Goal: Transaction & Acquisition: Purchase product/service

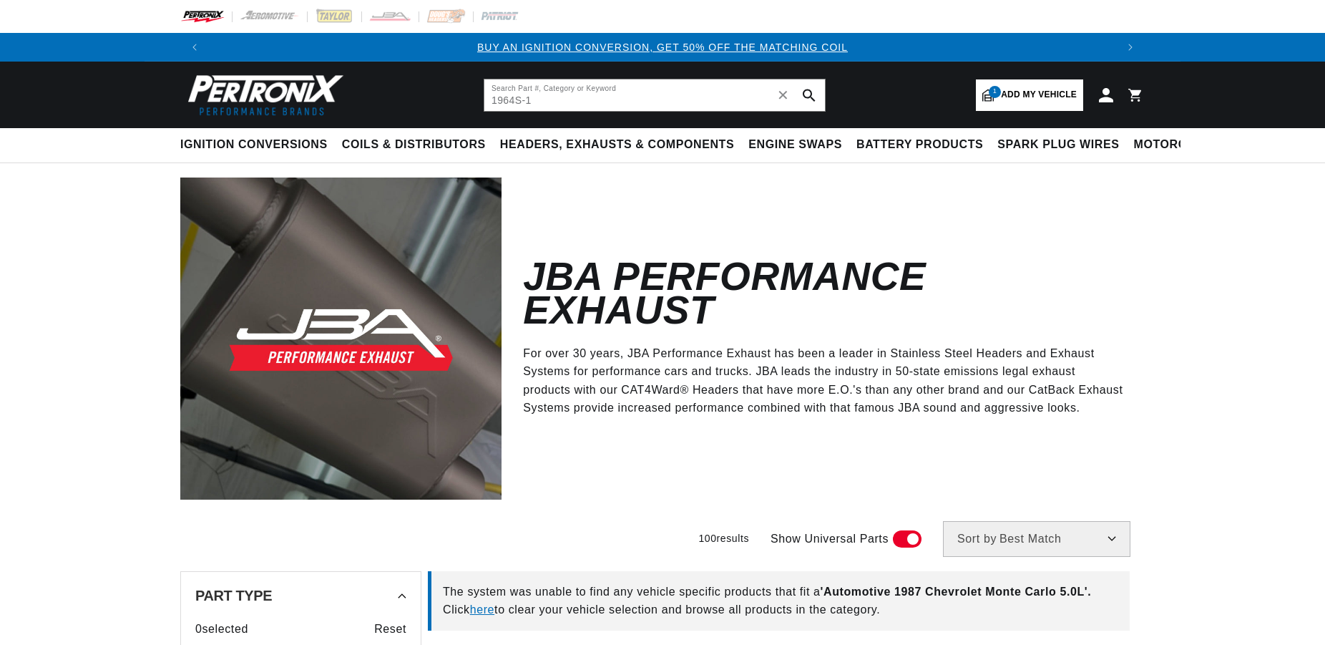
click at [569, 96] on input "1964S-1" at bounding box center [654, 94] width 341 height 31
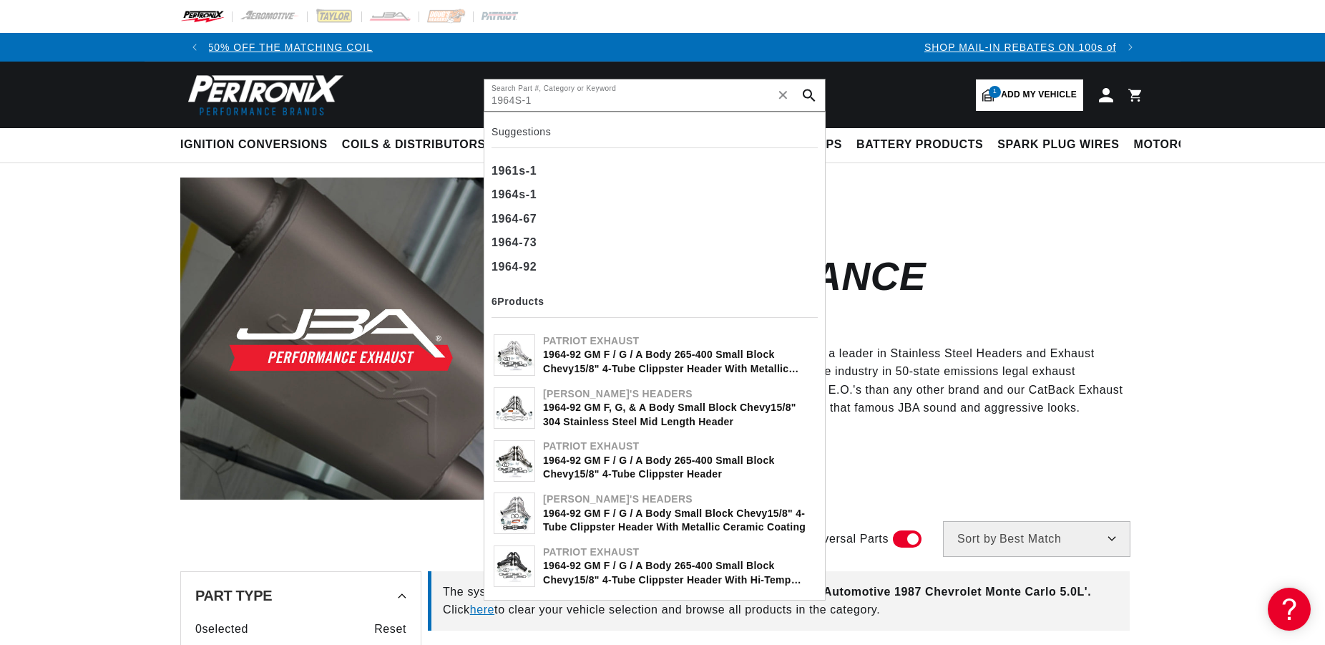
type input "1964S-1"
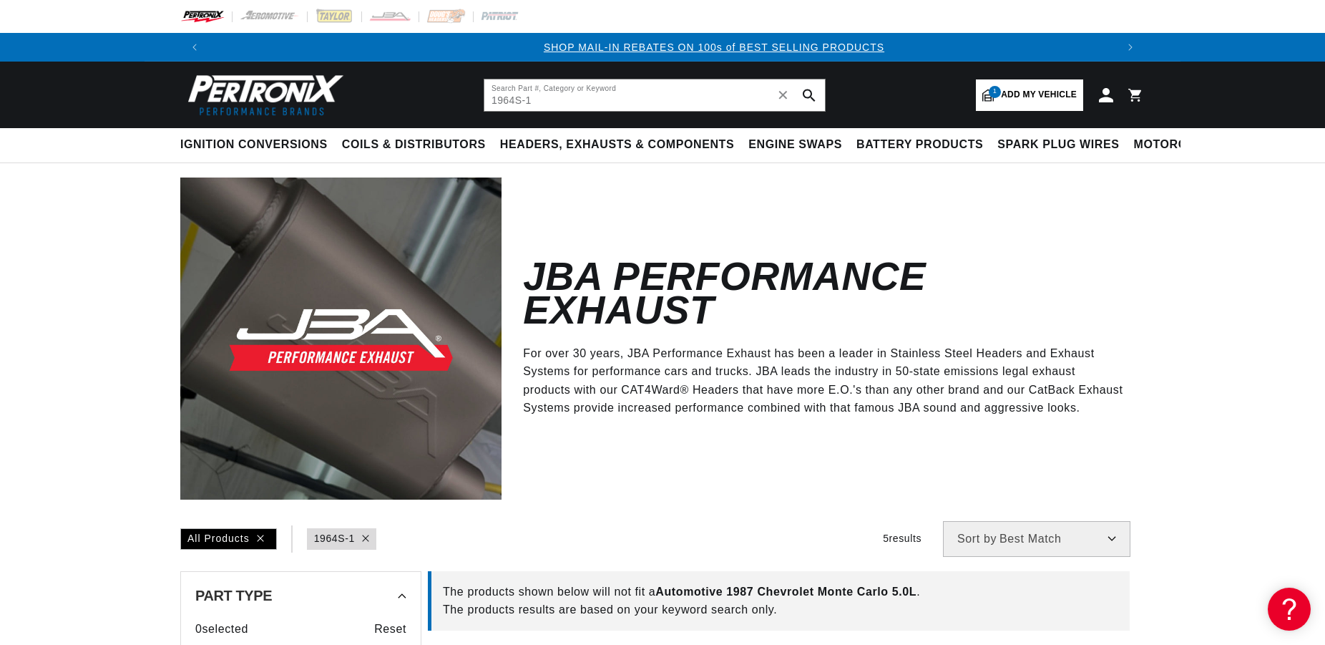
scroll to position [0, 894]
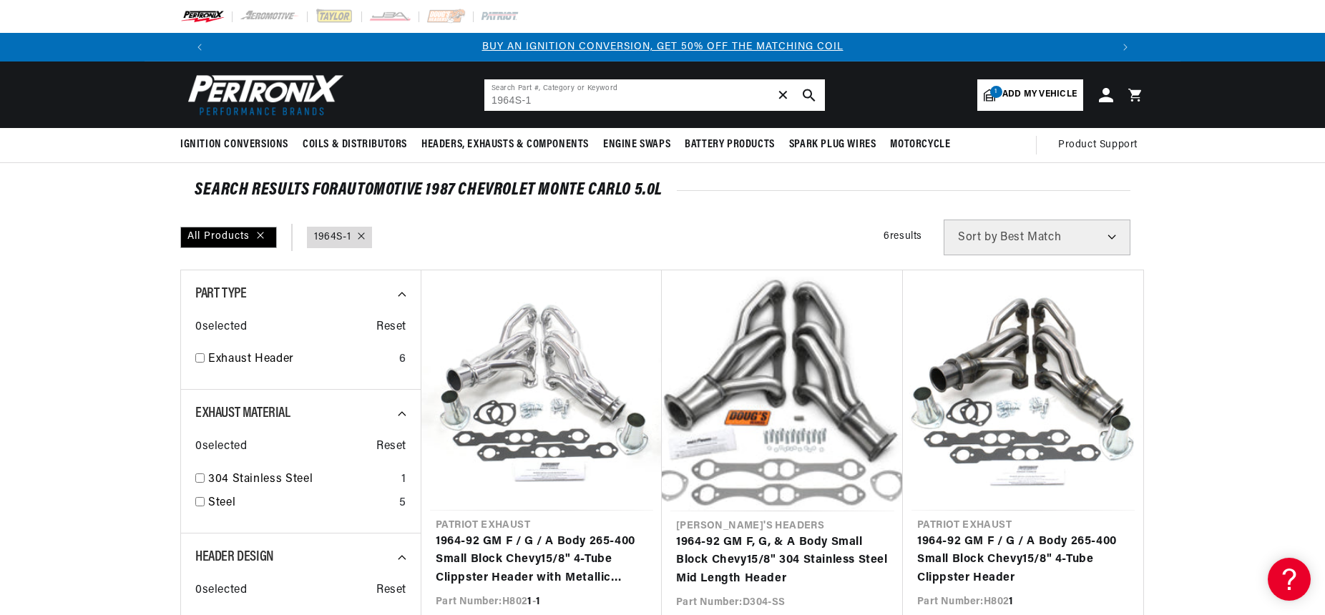
click at [782, 95] on span "✕" at bounding box center [783, 95] width 13 height 0
click at [253, 97] on img at bounding box center [262, 94] width 165 height 49
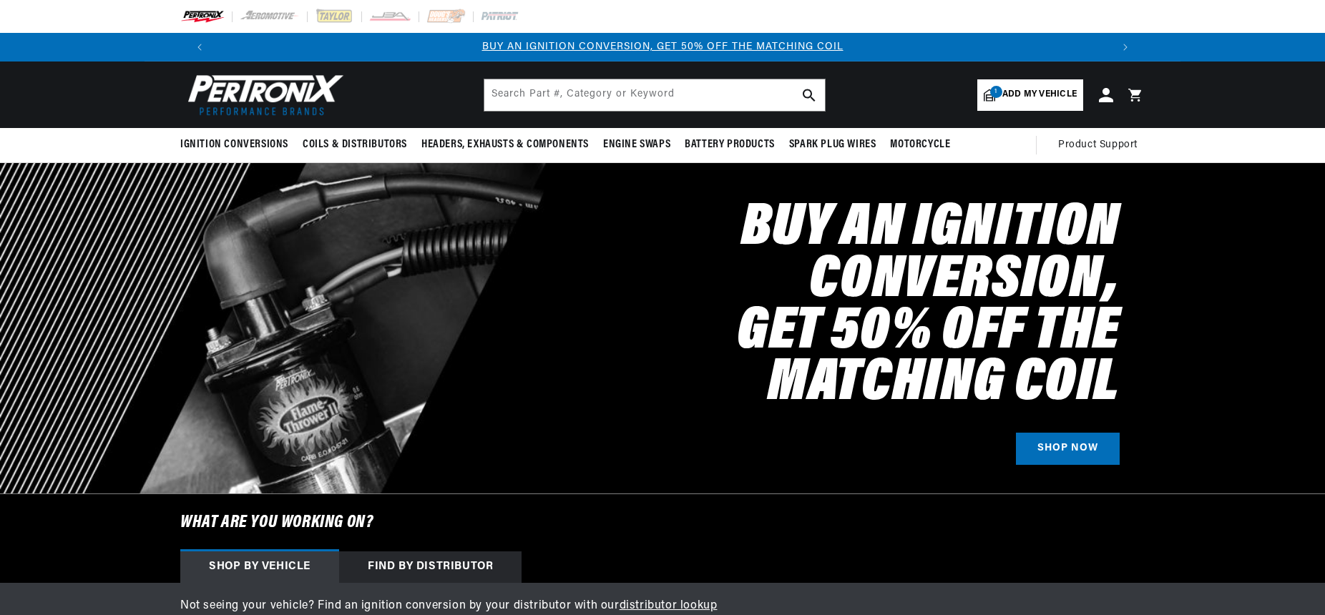
select select "1987"
select select "Chevrolet"
select select "Monte-Carlo"
select select "5.0L"
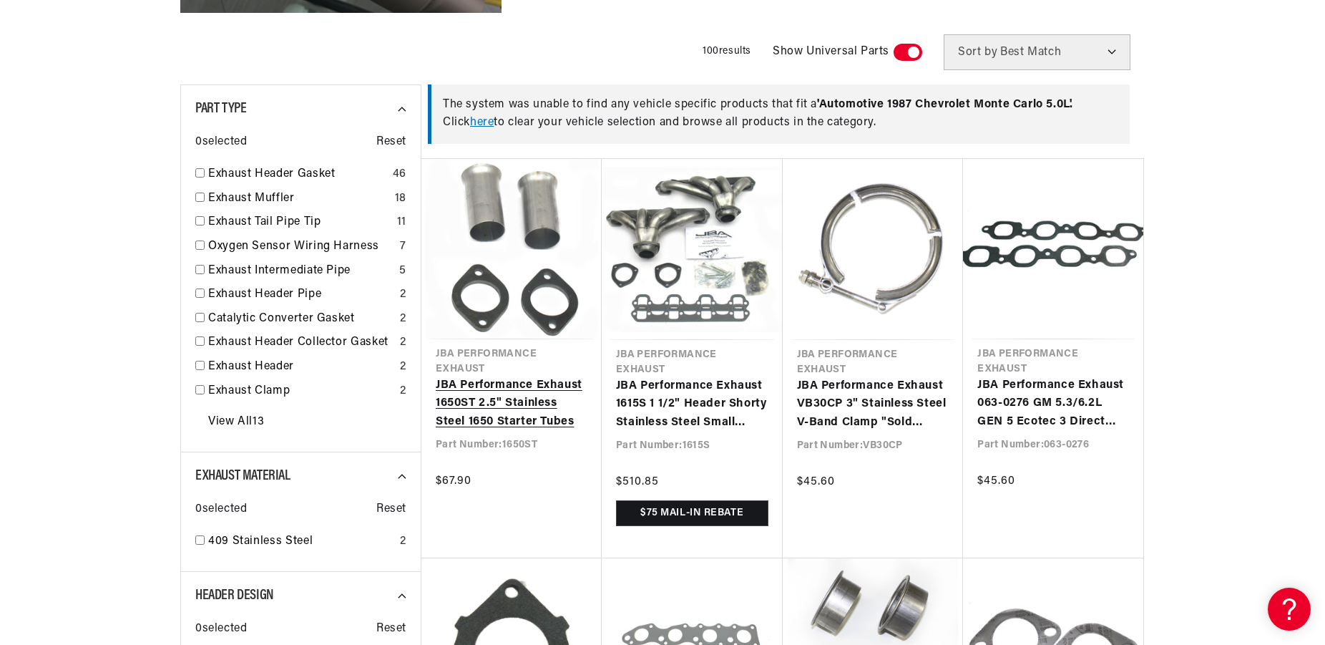
scroll to position [0, 874]
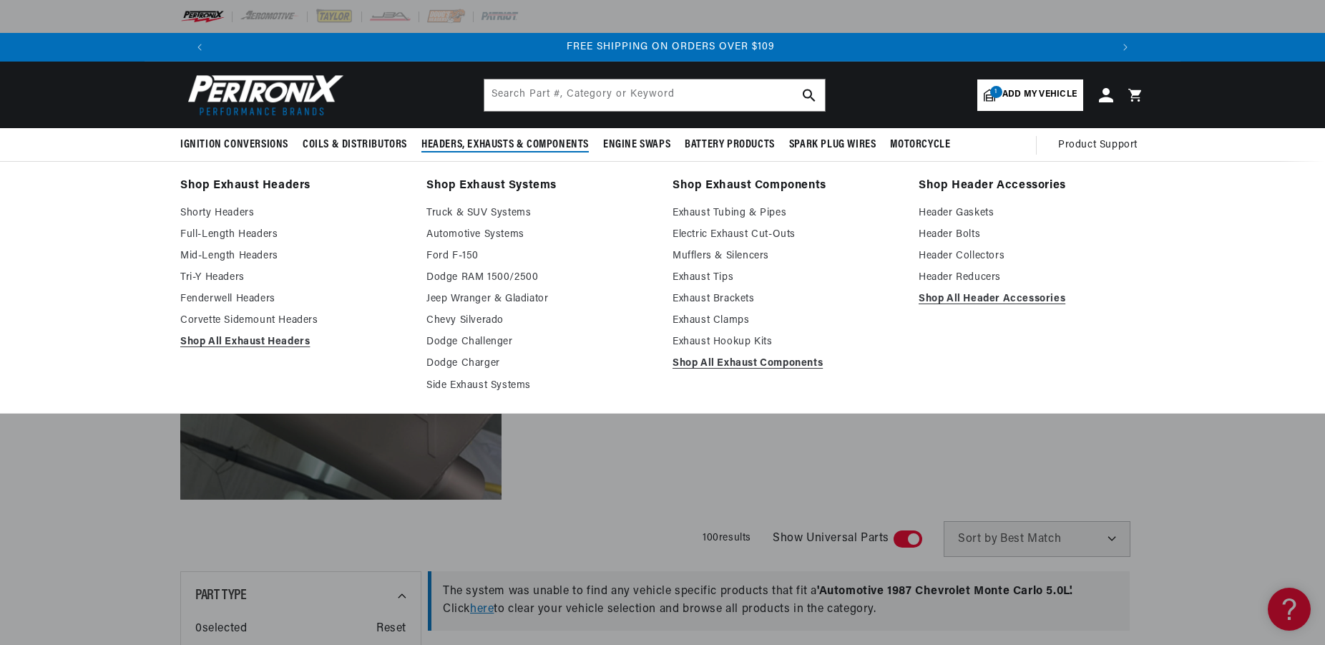
scroll to position [0, 1787]
click at [229, 208] on link "Shorty Headers" at bounding box center [293, 213] width 226 height 17
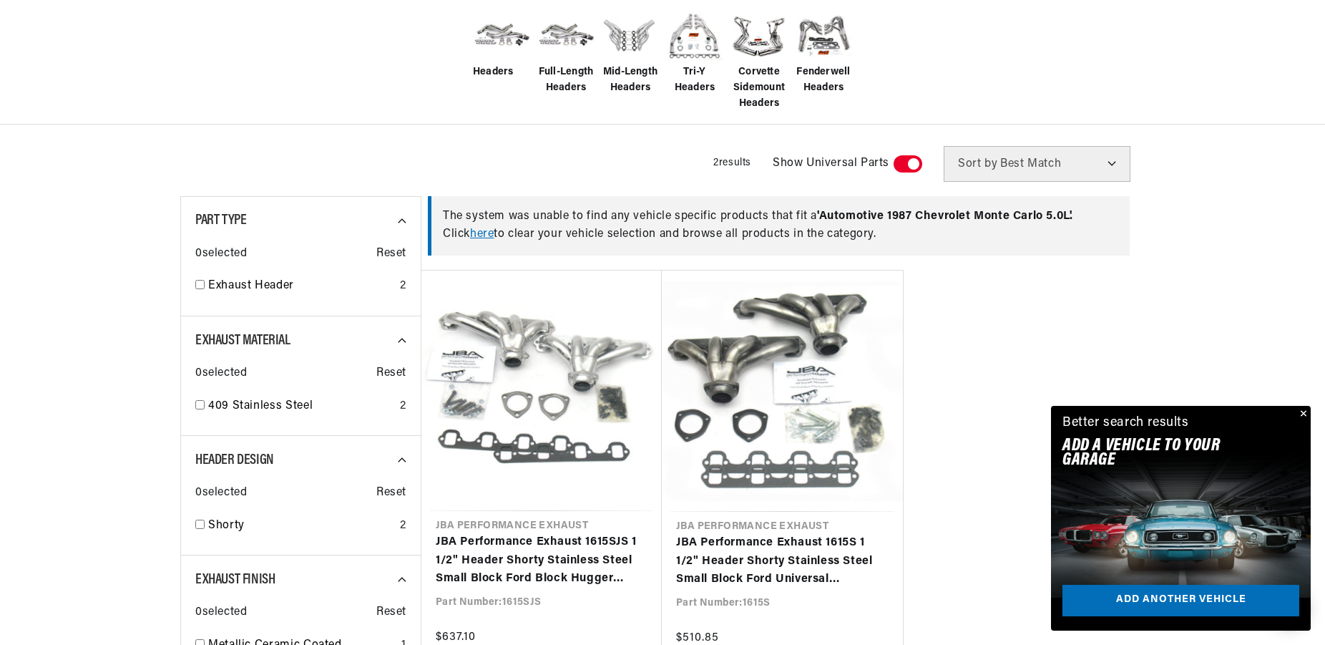
click at [921, 167] on span at bounding box center [908, 163] width 29 height 17
click at [906, 167] on input "checkbox" at bounding box center [900, 167] width 9 height 0
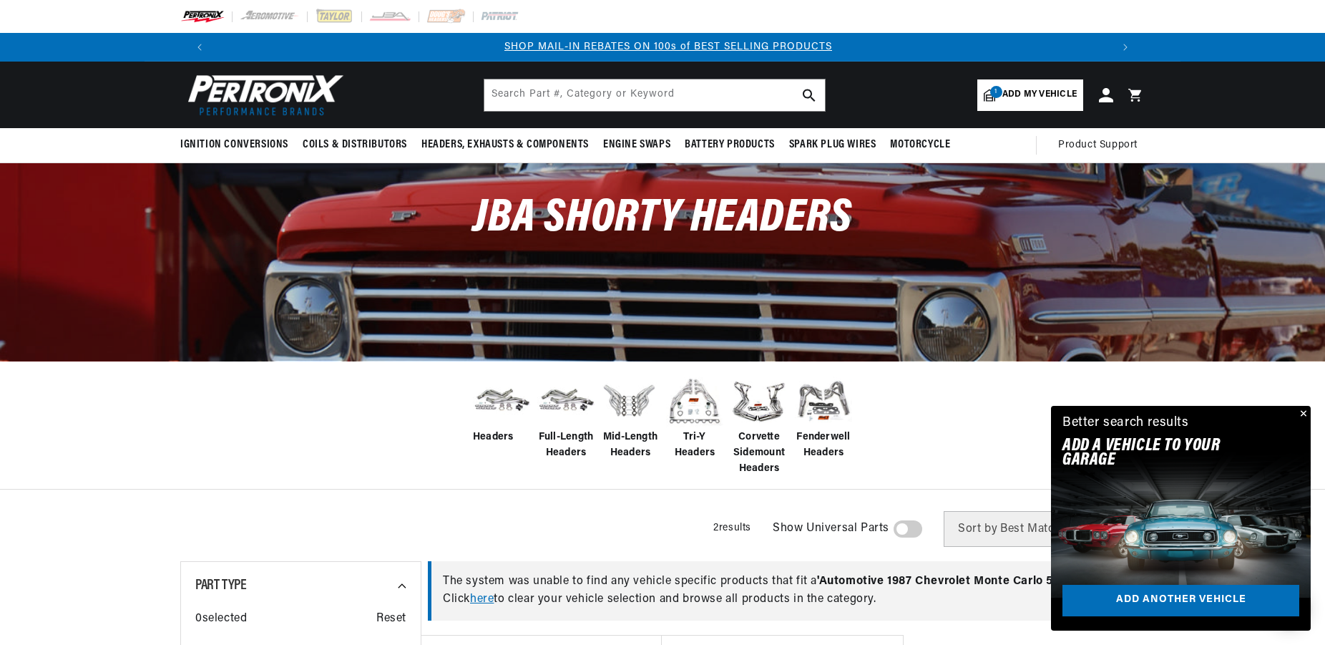
click at [1014, 84] on link "1 Add my vehicle" at bounding box center [1030, 94] width 106 height 31
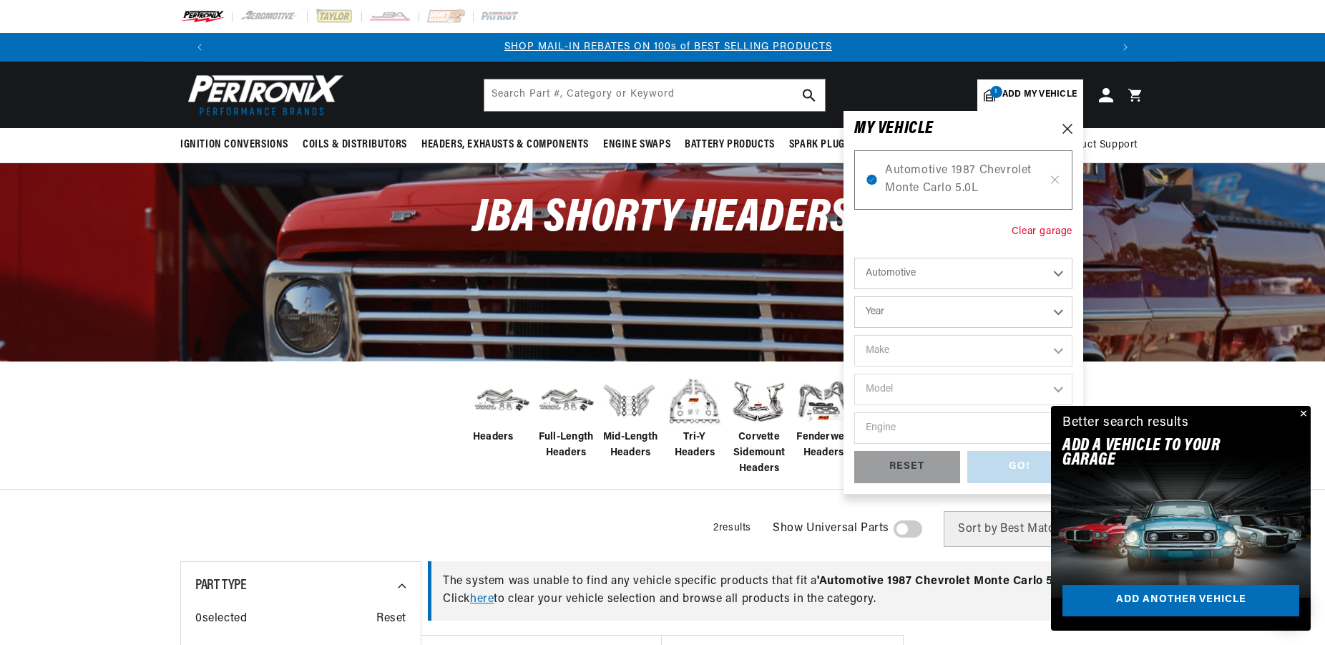
click at [1044, 233] on div "Clear garage" at bounding box center [1042, 232] width 61 height 16
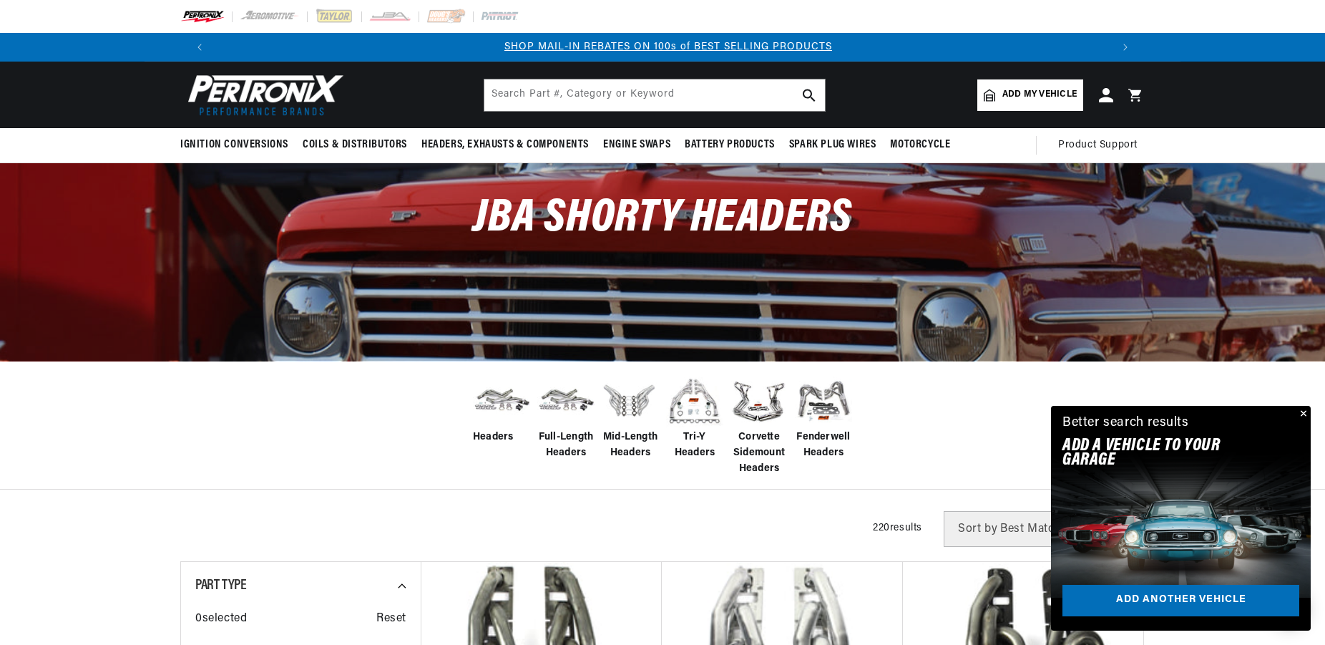
click at [1024, 91] on span "Add my vehicle" at bounding box center [1039, 95] width 74 height 14
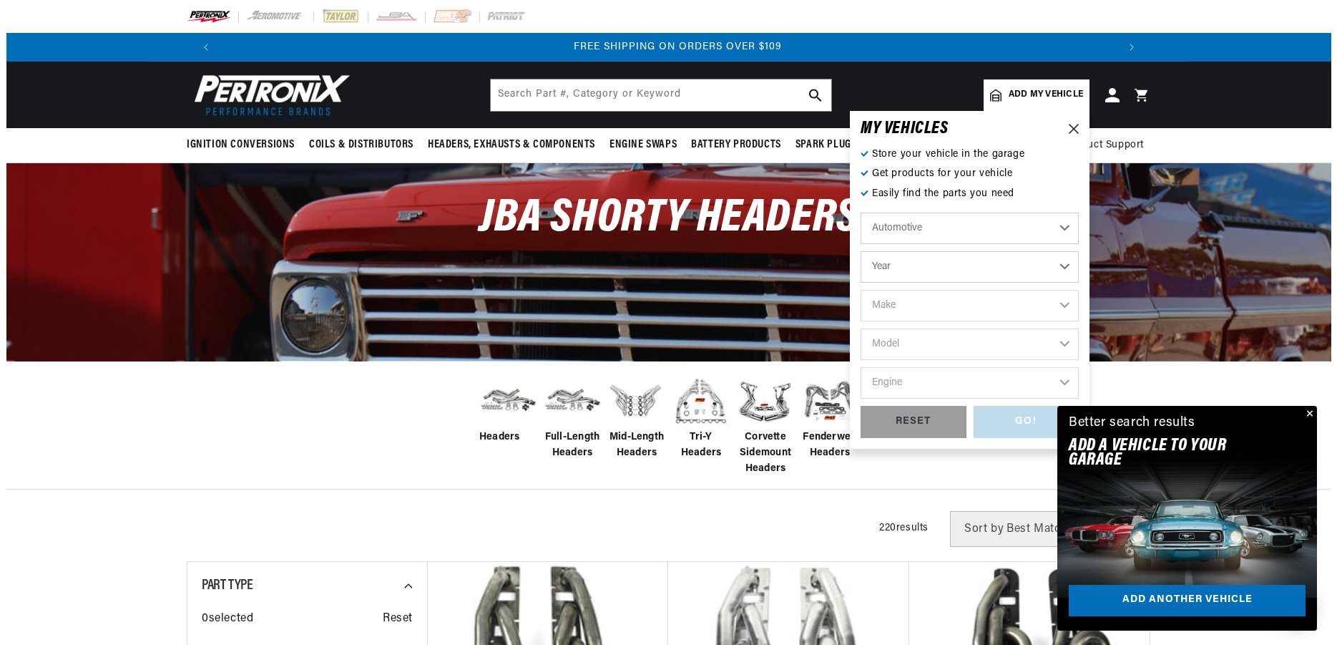
scroll to position [0, 1787]
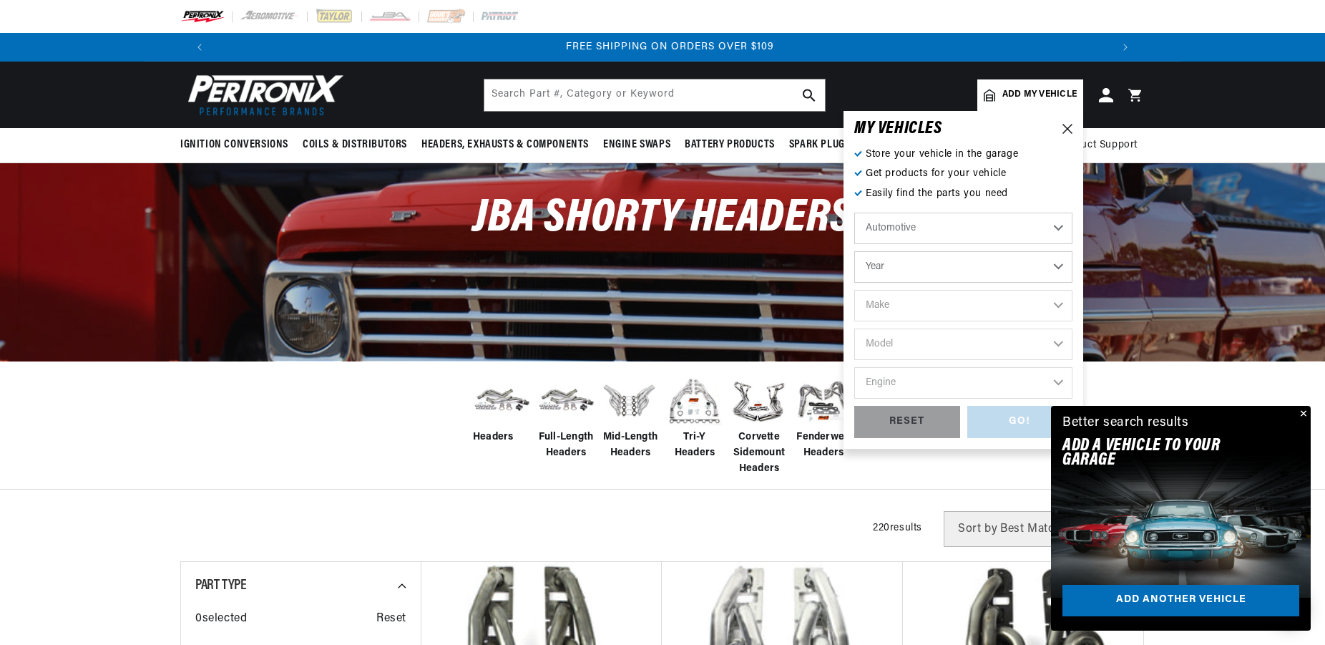
click at [854, 212] on select "Automotive Agricultural Industrial Marine Motorcycle" at bounding box center [963, 227] width 218 height 31
click at [1035, 166] on div "Store your vehicle in the garage Get products for your vehicle Easily find the …" at bounding box center [963, 292] width 218 height 291
select select "2016"
click option "2016" at bounding box center [0, 0] width 0 height 0
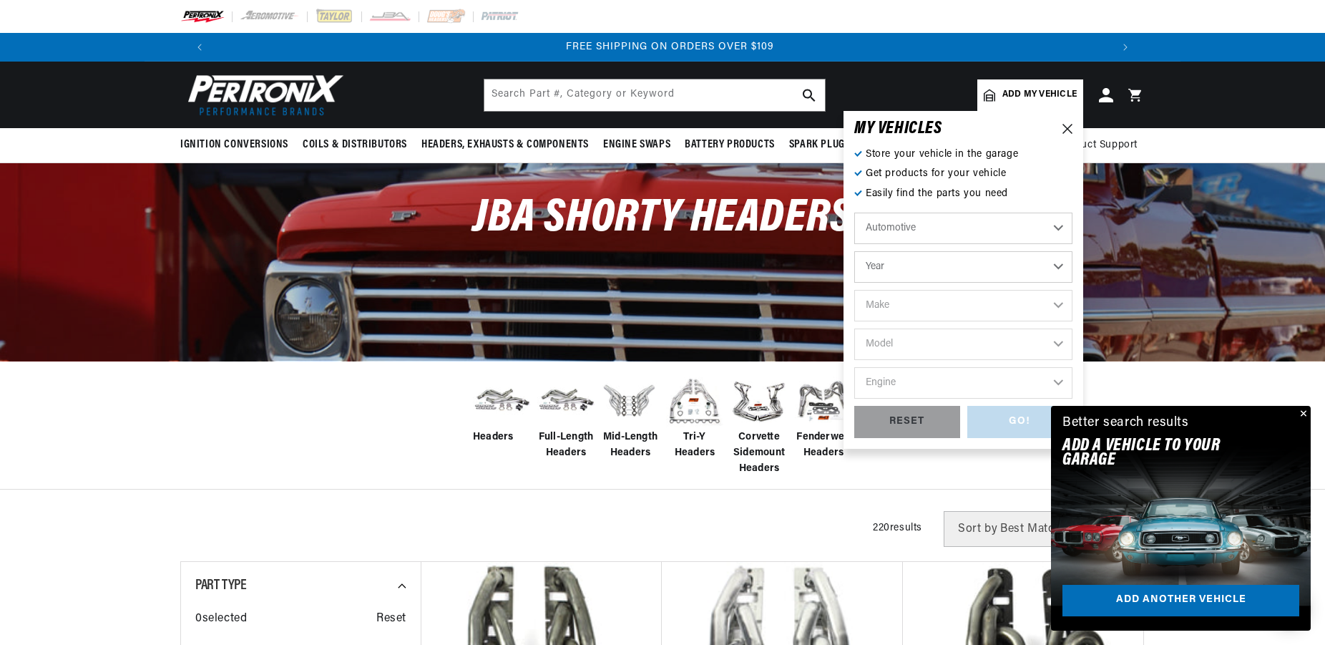
select select "2016"
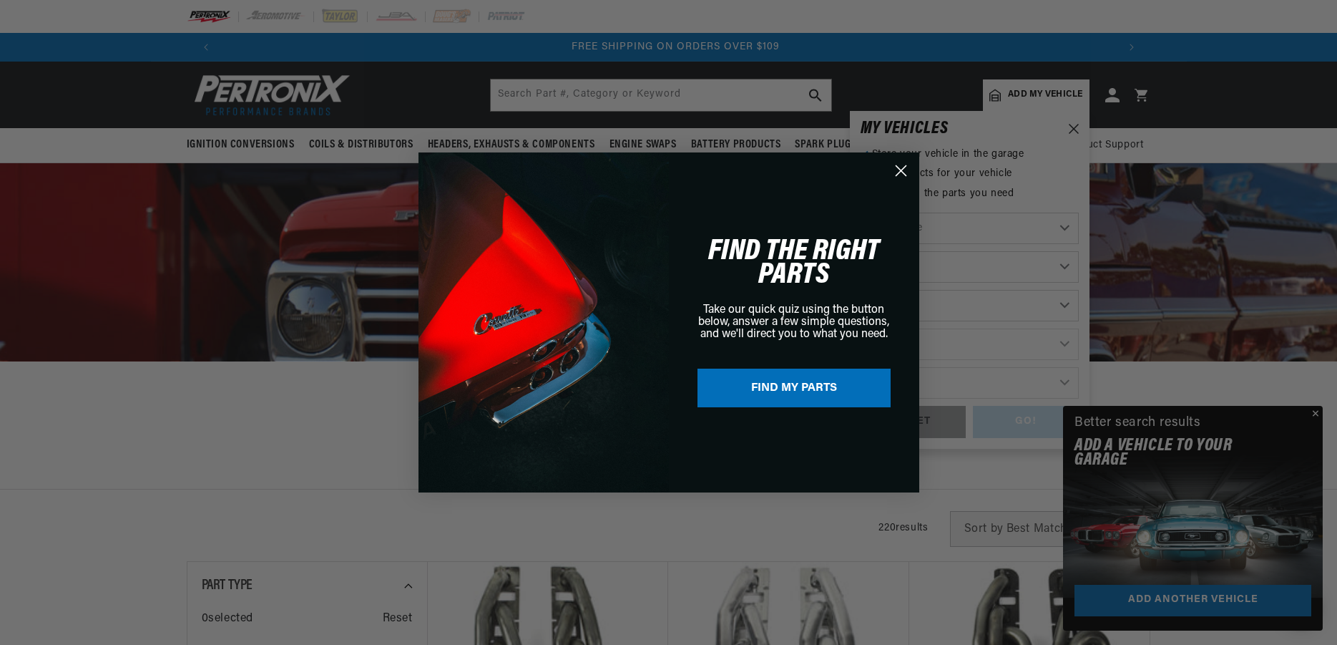
drag, startPoint x: 899, startPoint y: 168, endPoint x: 905, endPoint y: 245, distance: 76.8
click at [899, 170] on icon "Close dialog" at bounding box center [901, 170] width 25 height 25
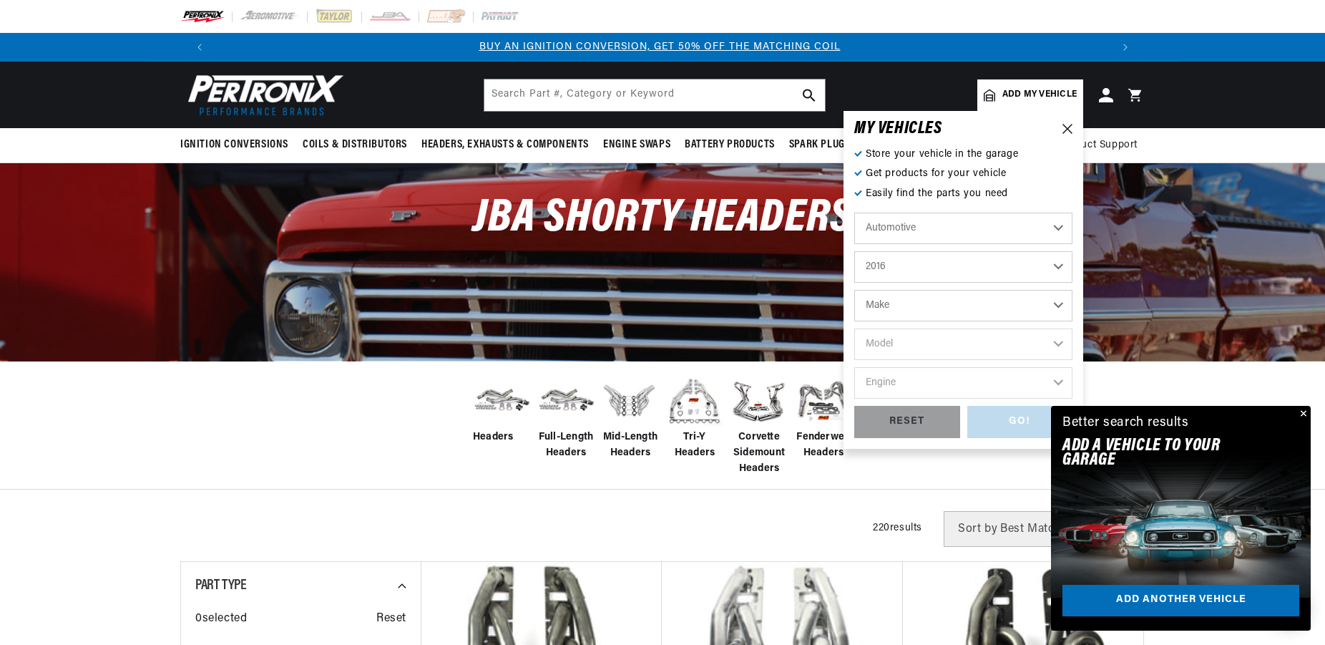
scroll to position [0, 1]
click at [854, 290] on select "Make Cadillac Chevrolet Chrysler Dodge Ford GMC INFINITI Jeep Nissan Ram Scion …" at bounding box center [963, 305] width 218 height 31
select select "Dodge"
click option "Dodge" at bounding box center [0, 0] width 0 height 0
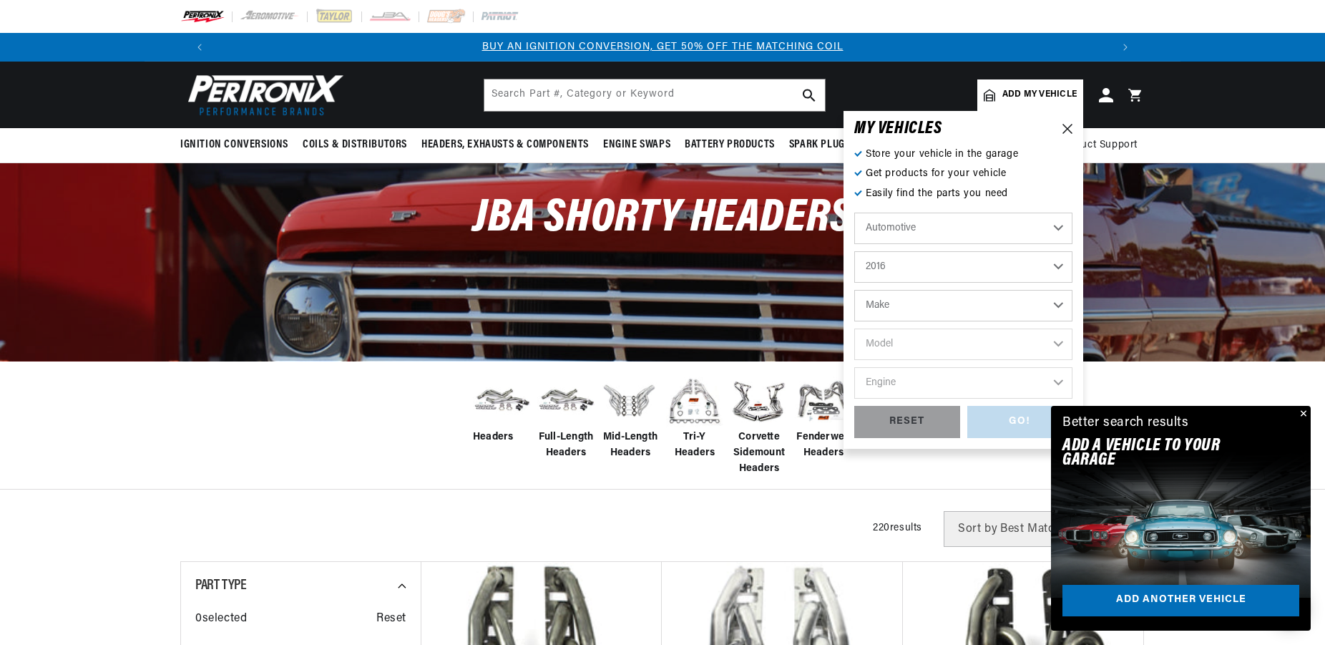
select select "Dodge"
click at [854, 328] on select "Model Challenger Charger Durango" at bounding box center [963, 343] width 218 height 31
select select "Charger"
click option "Charger" at bounding box center [0, 0] width 0 height 0
select select "Charger"
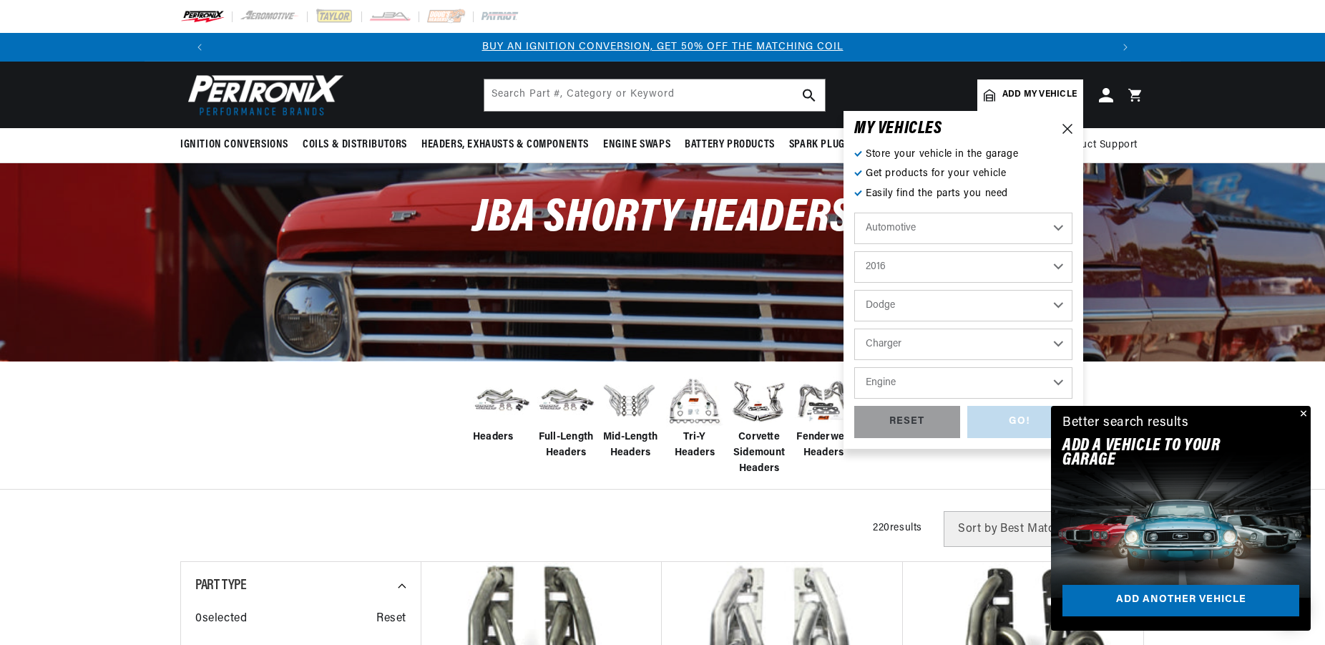
click at [854, 367] on select "Engine 5.7L 6.2L 6.4L" at bounding box center [963, 382] width 218 height 31
select select "5.7L"
click option "5.7L" at bounding box center [0, 0] width 0 height 0
select select "5.7L"
click at [1012, 426] on div "GO!" at bounding box center [1020, 422] width 106 height 32
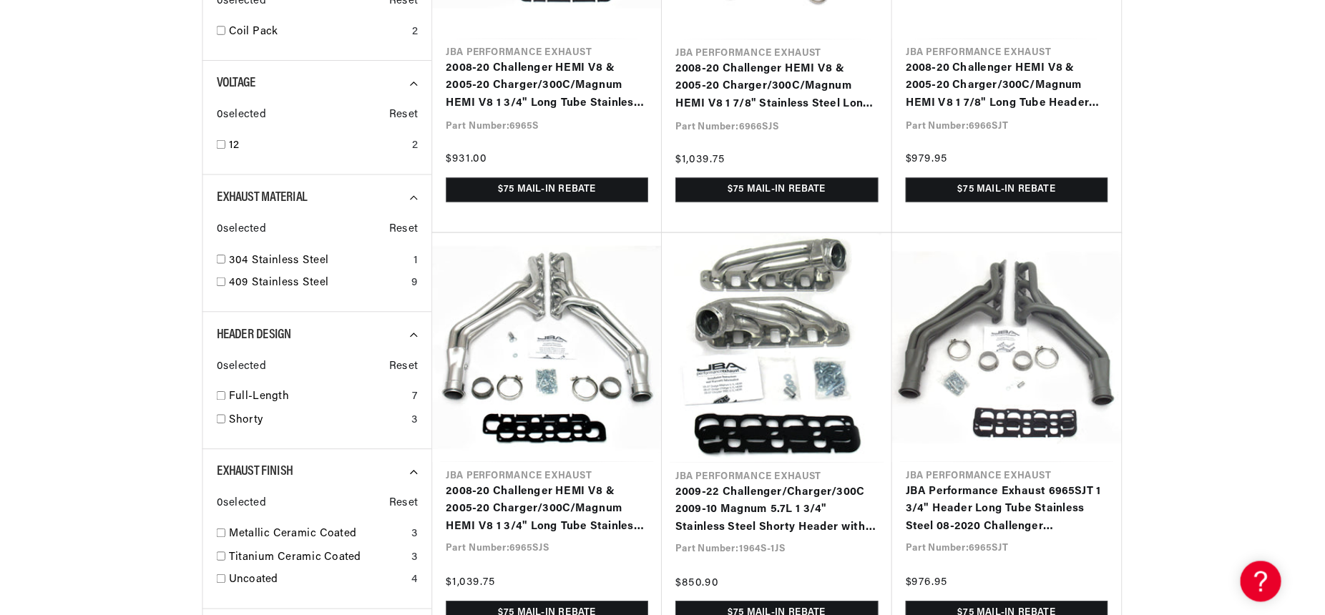
scroll to position [486, 0]
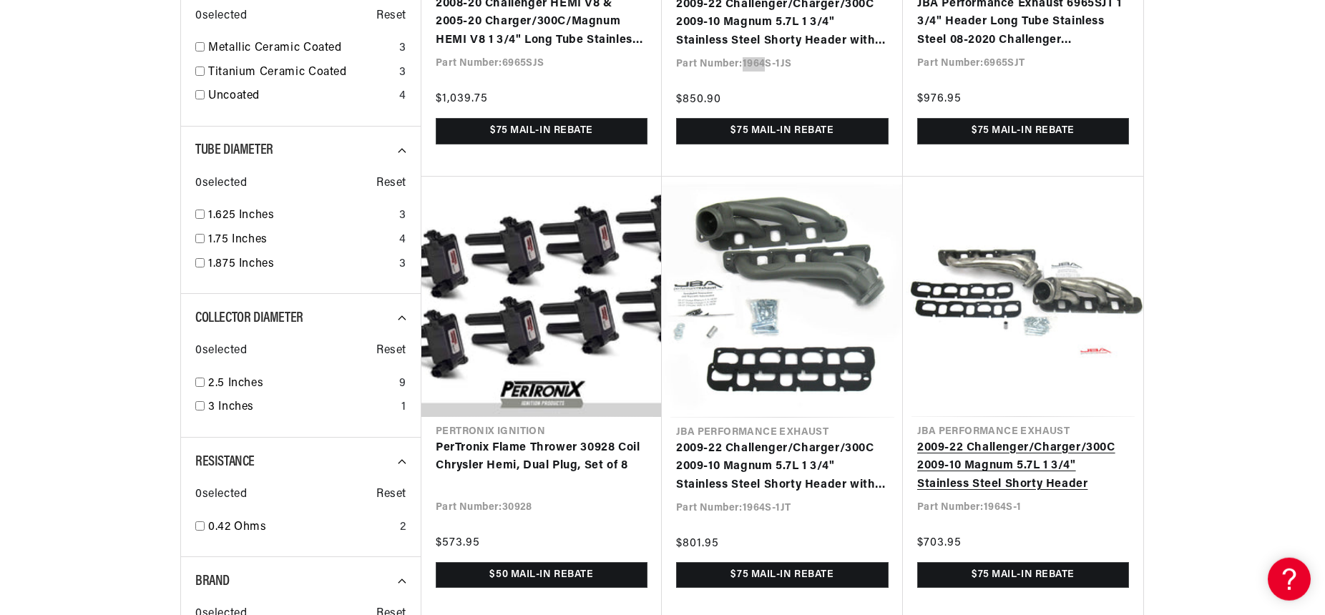
scroll to position [1103, 0]
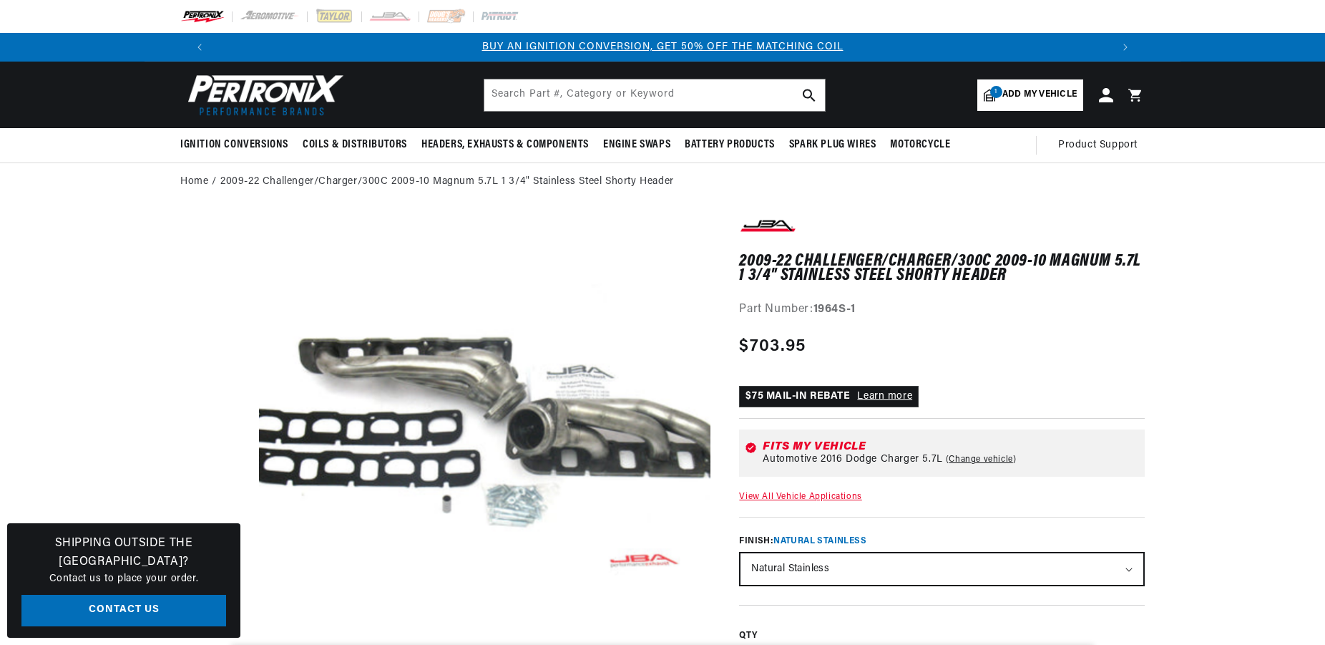
click at [825, 300] on div "Part Number: 1964S-1" at bounding box center [942, 309] width 406 height 19
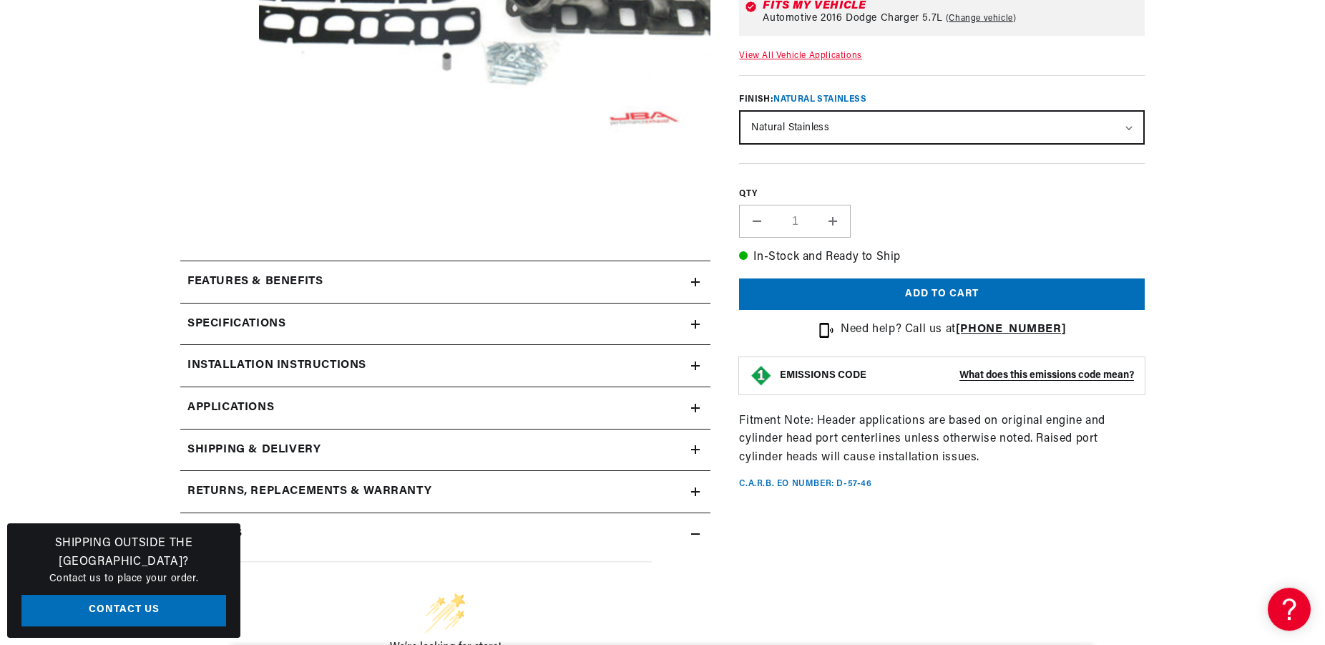
scroll to position [486, 0]
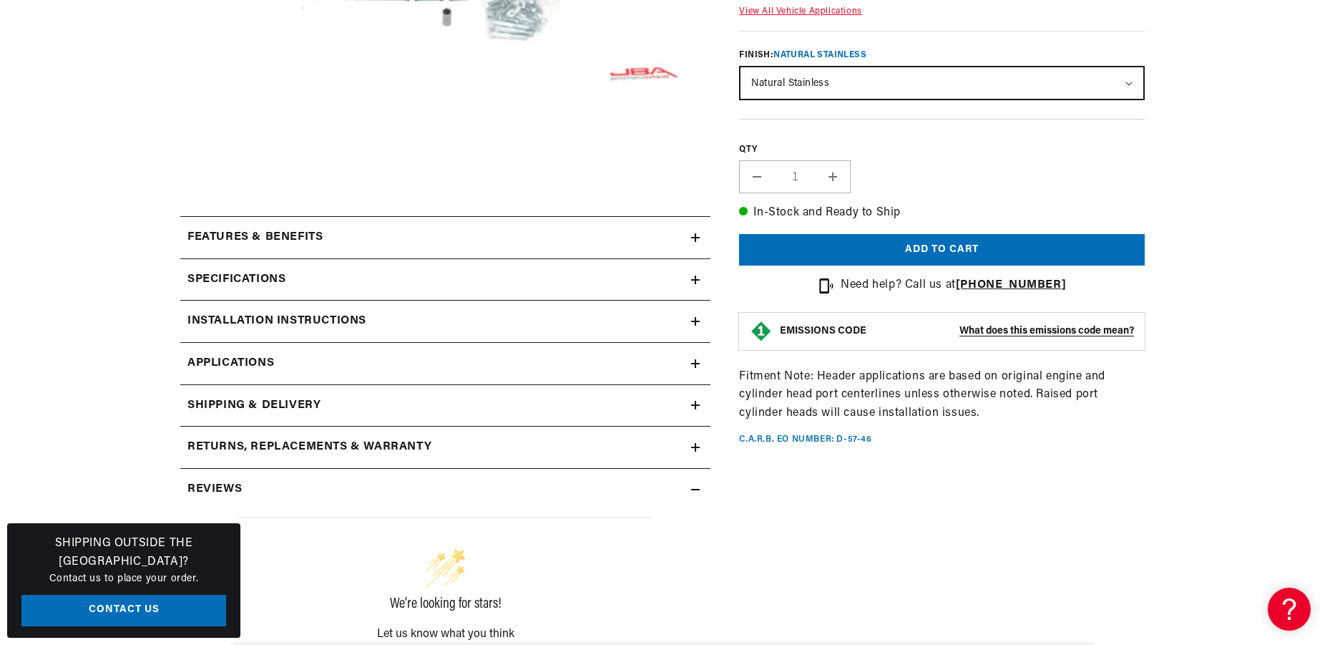
drag, startPoint x: 298, startPoint y: 358, endPoint x: 379, endPoint y: 348, distance: 81.5
click at [298, 358] on link "Applications" at bounding box center [445, 364] width 530 height 42
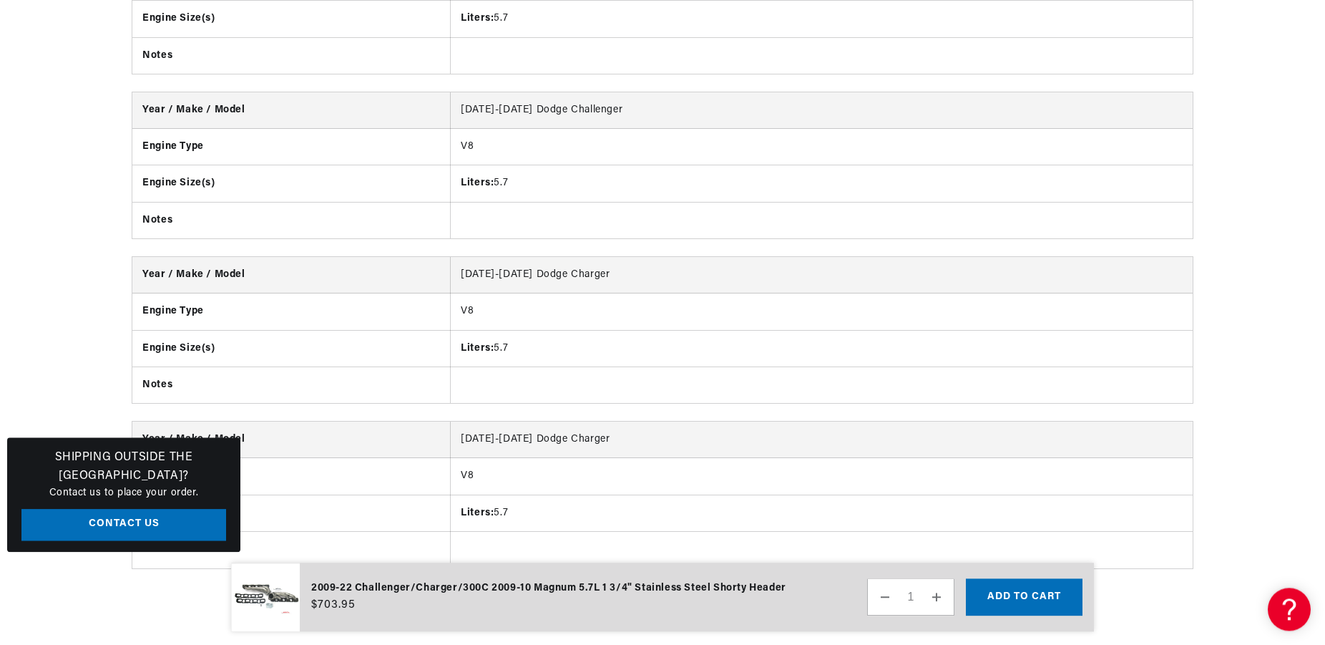
scroll to position [2382, 0]
